Goal: Task Accomplishment & Management: Manage account settings

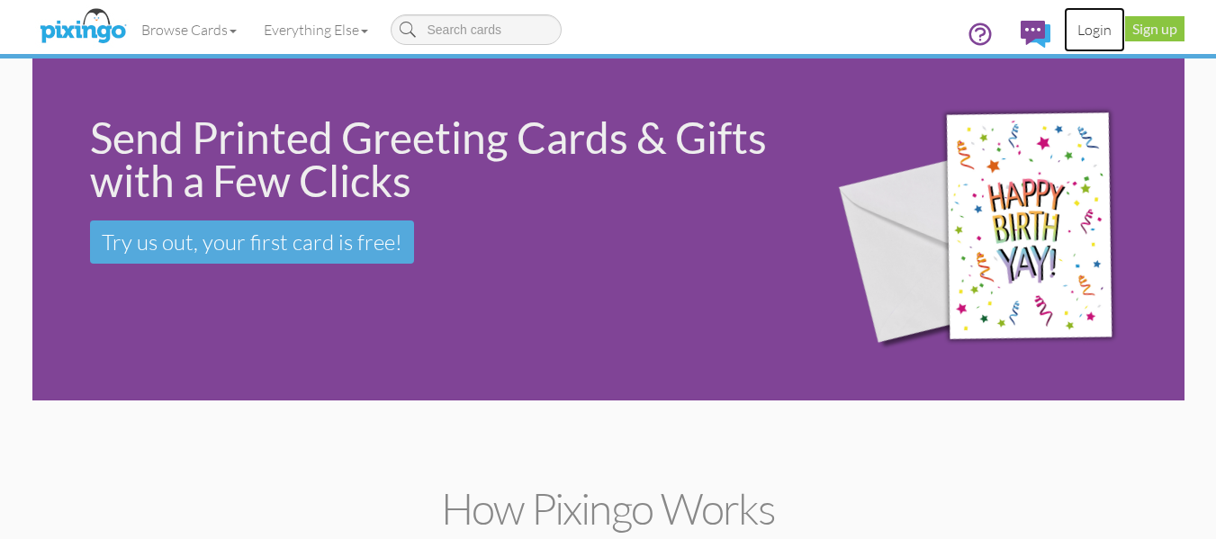
click at [1092, 35] on link "Login" at bounding box center [1094, 29] width 61 height 45
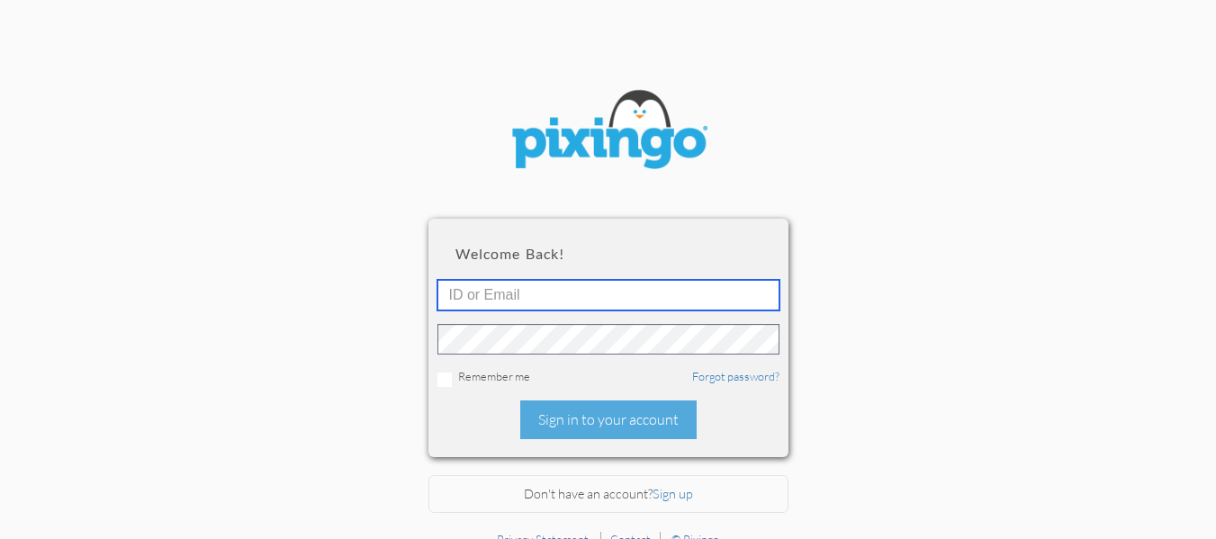
type input "R11132"
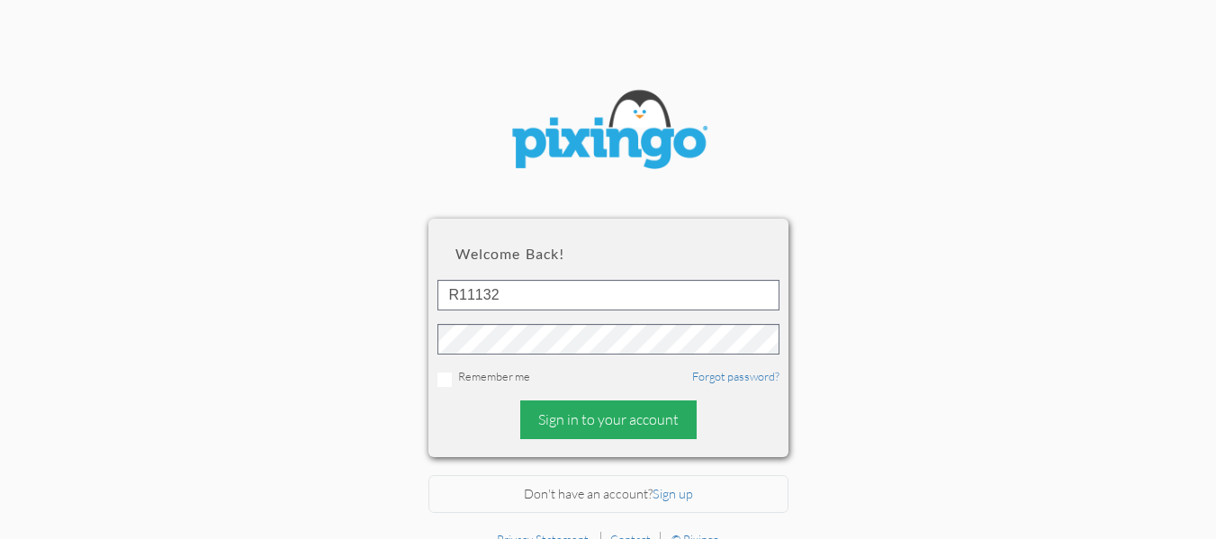
click at [592, 430] on div "Sign in to your account" at bounding box center [608, 420] width 176 height 39
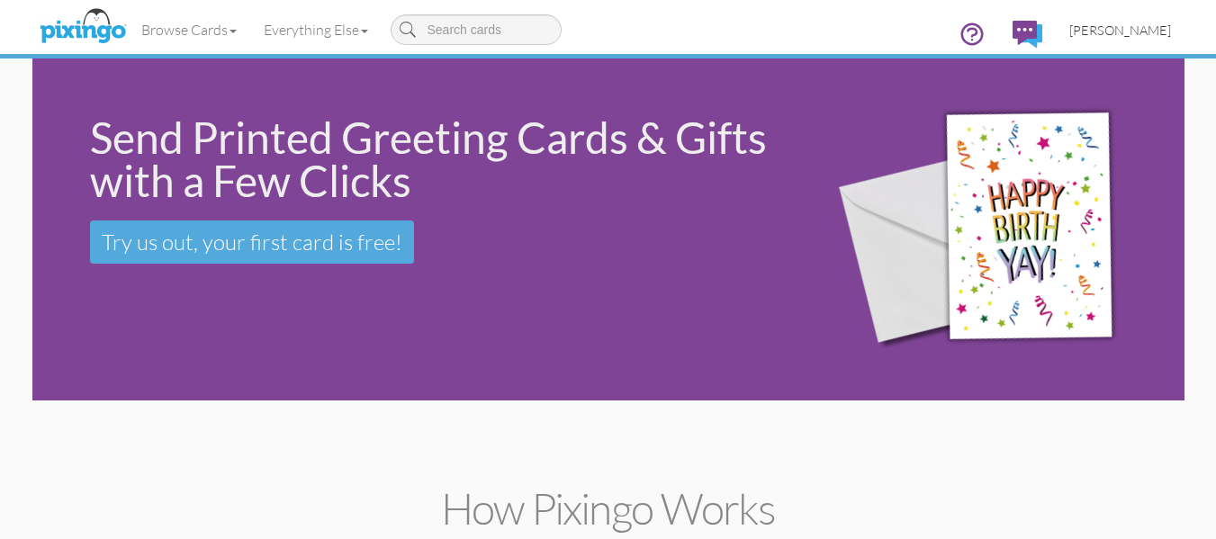
click at [1132, 33] on span "[PERSON_NAME]" at bounding box center [1120, 30] width 102 height 15
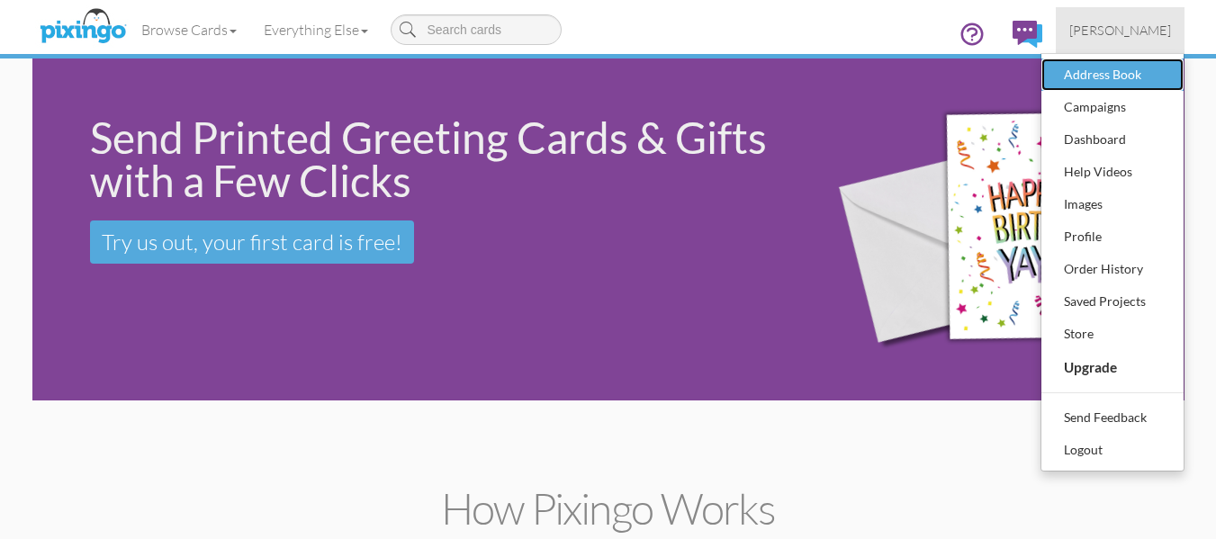
click at [1097, 77] on div "Address Book" at bounding box center [1112, 74] width 106 height 27
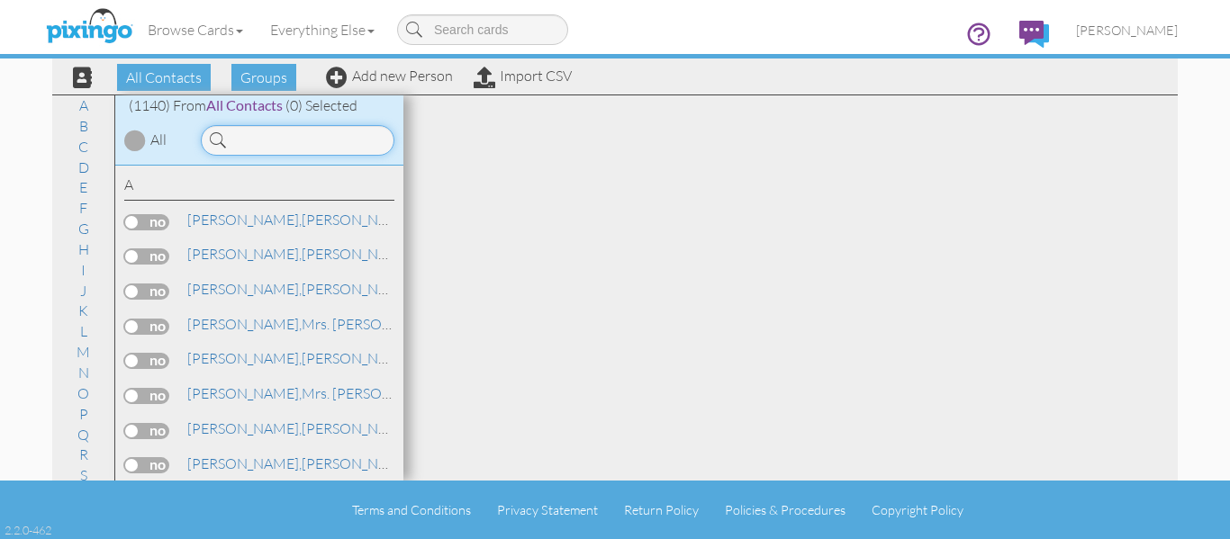
click at [288, 145] on input at bounding box center [298, 140] width 194 height 31
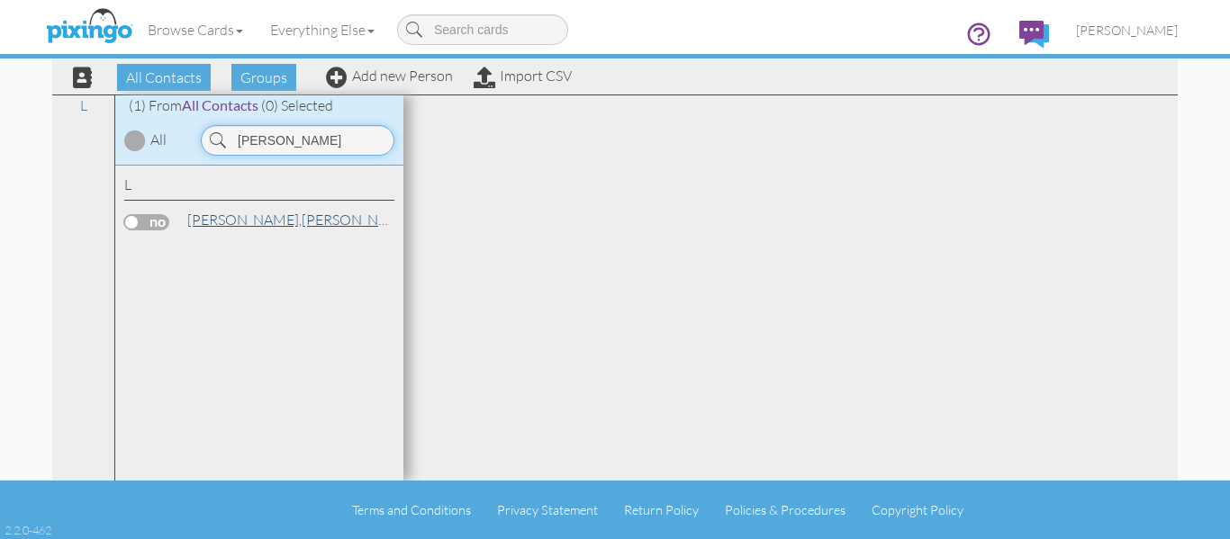
type input "lance"
click at [266, 216] on span "[PERSON_NAME]," at bounding box center [244, 220] width 114 height 18
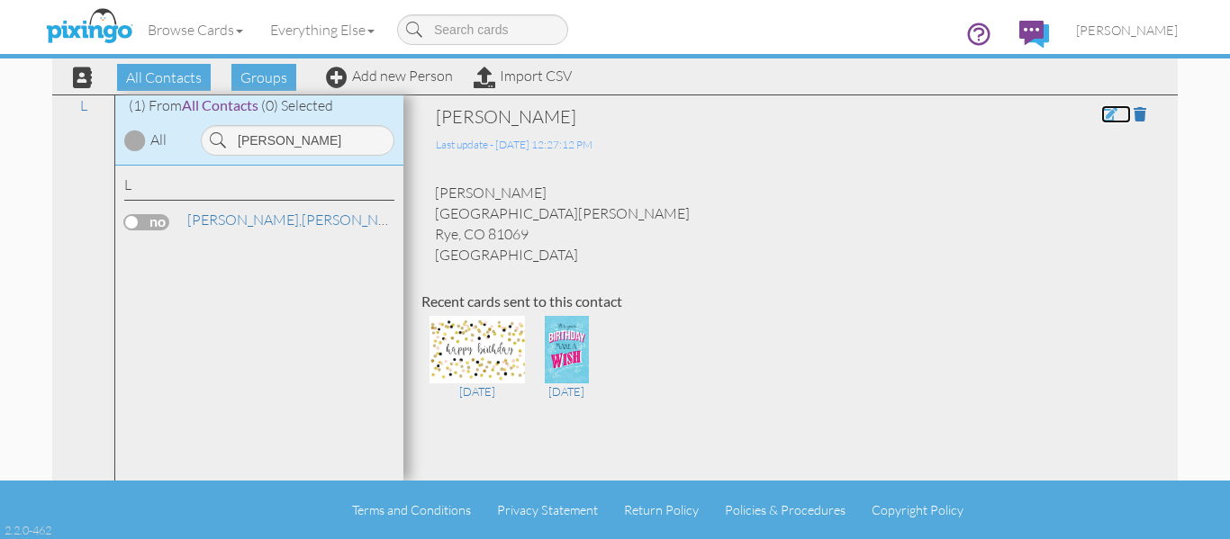
click at [1101, 113] on span at bounding box center [1109, 114] width 16 height 14
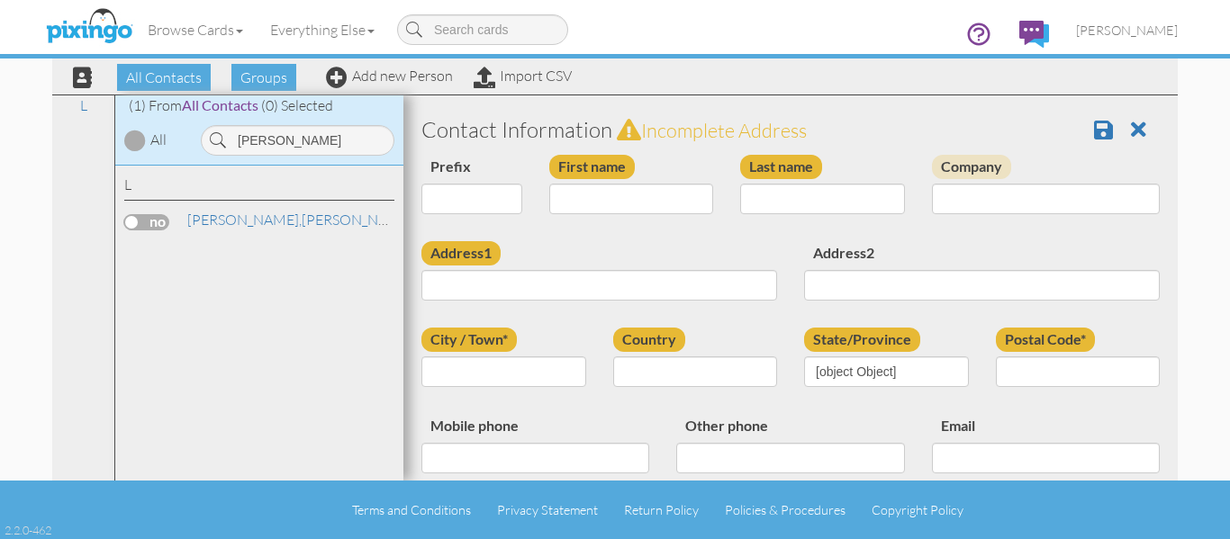
select select "string:Mr."
type input "[PERSON_NAME]"
type input "Lancendorfer"
type input "[GEOGRAPHIC_DATA][PERSON_NAME]"
type input "Rye"
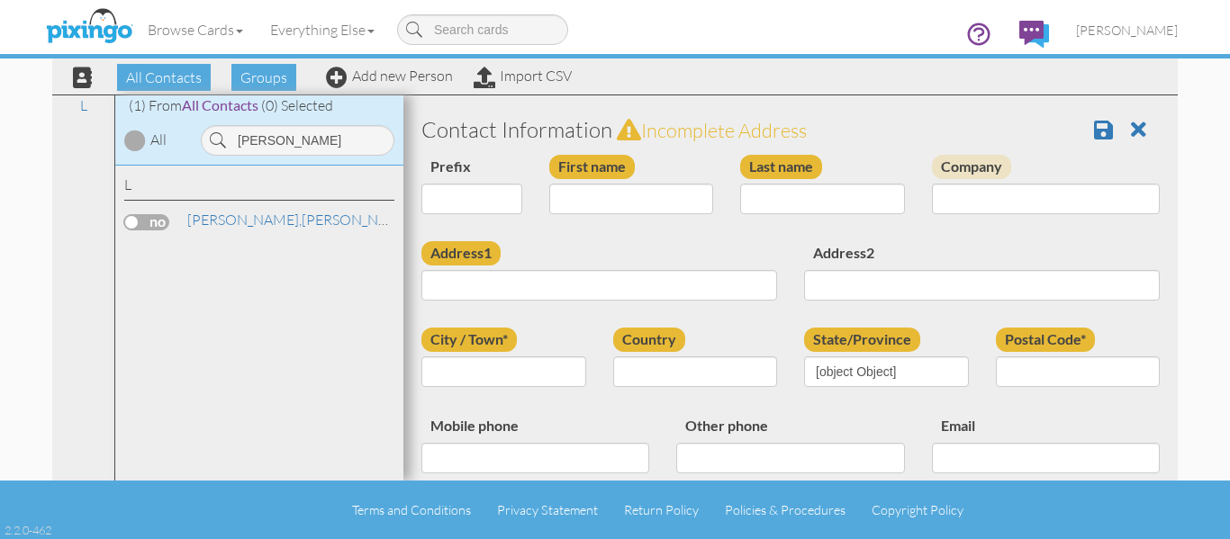
type input "81069"
type input "[PHONE_NUMBER]"
type input "[EMAIL_ADDRESS][DOMAIN_NAME]"
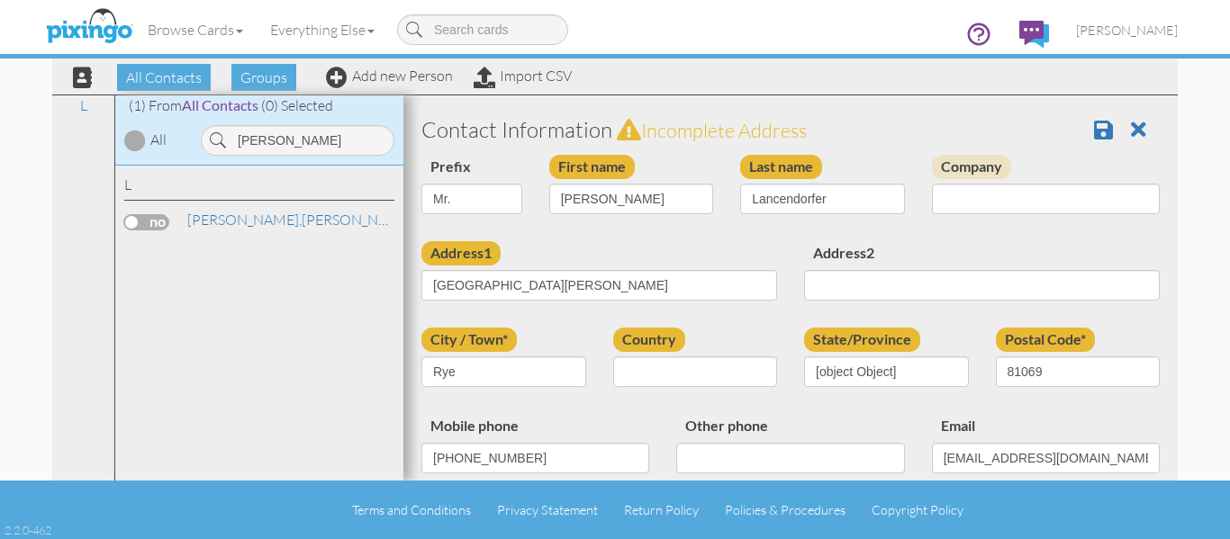
select select "object:4351"
select select "object:4596"
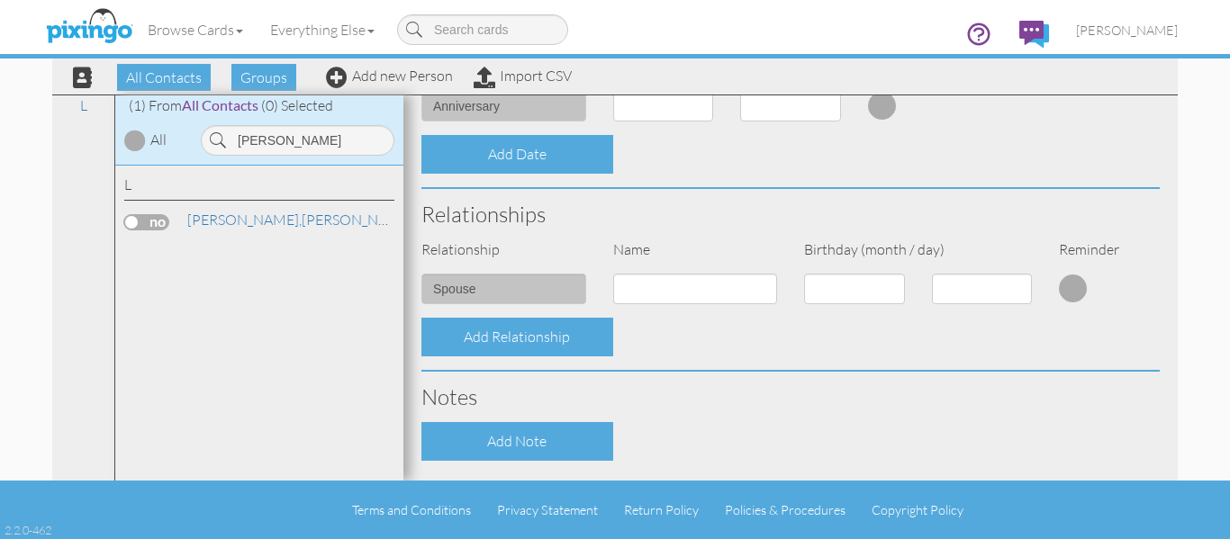
scroll to position [770, 0]
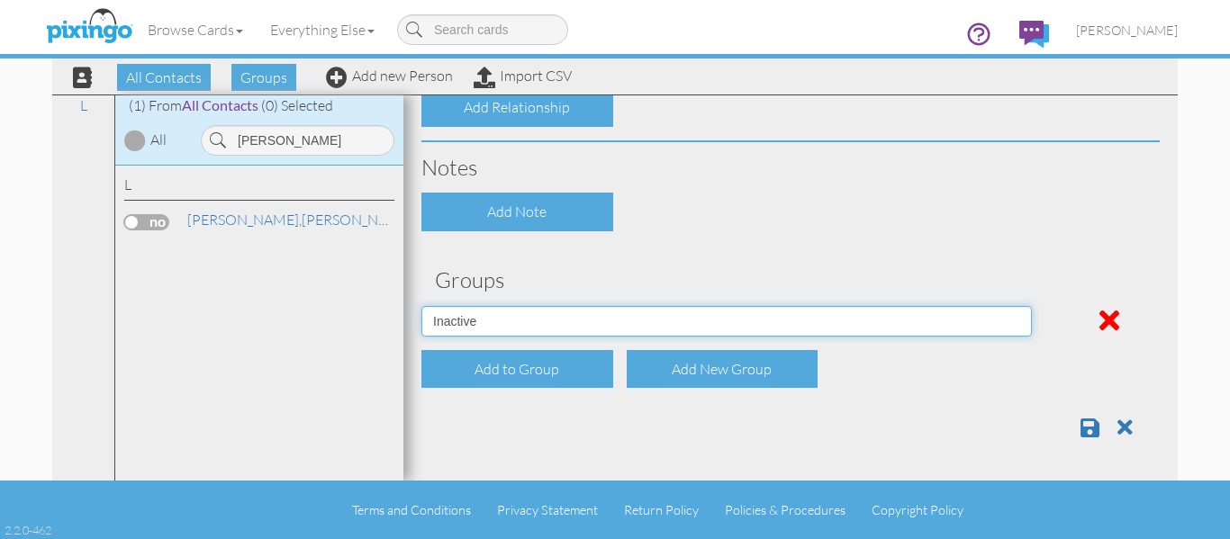
click at [562, 314] on select "April Birthdays August Birthdays Castlerock/Pine Pot Agents December Birthdays …" at bounding box center [726, 321] width 610 height 31
select select "object:4336"
click at [421, 306] on select "April Birthdays August Birthdays Castlerock/Pine Pot Agents December Birthdays …" at bounding box center [726, 321] width 610 height 31
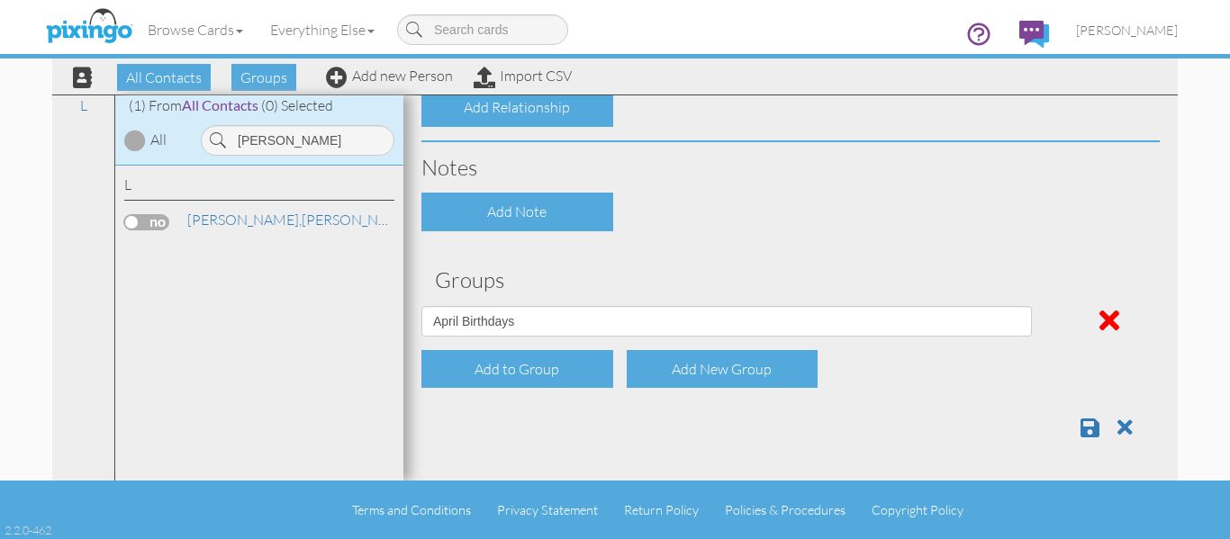
click at [721, 204] on div "Add Note" at bounding box center [790, 212] width 765 height 39
click at [1080, 428] on span at bounding box center [1089, 428] width 19 height 22
